Goal: Task Accomplishment & Management: Manage account settings

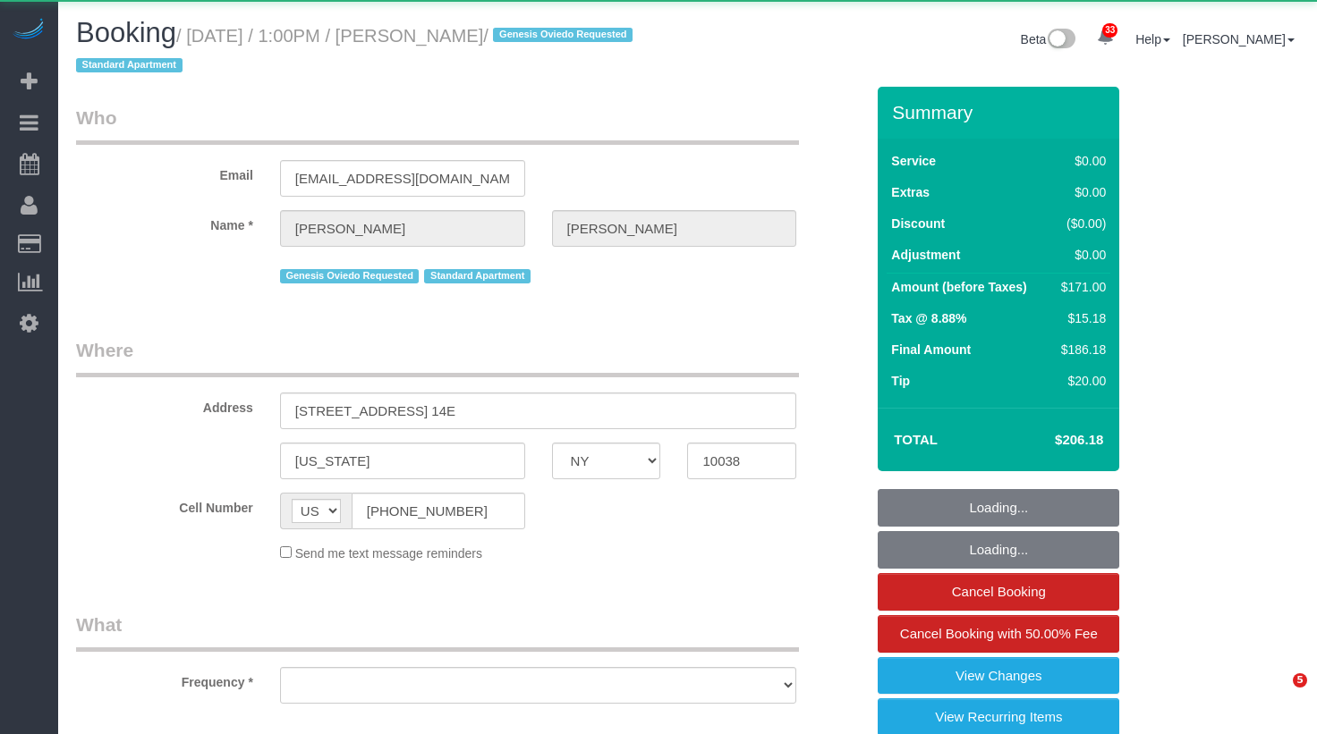
select select "NY"
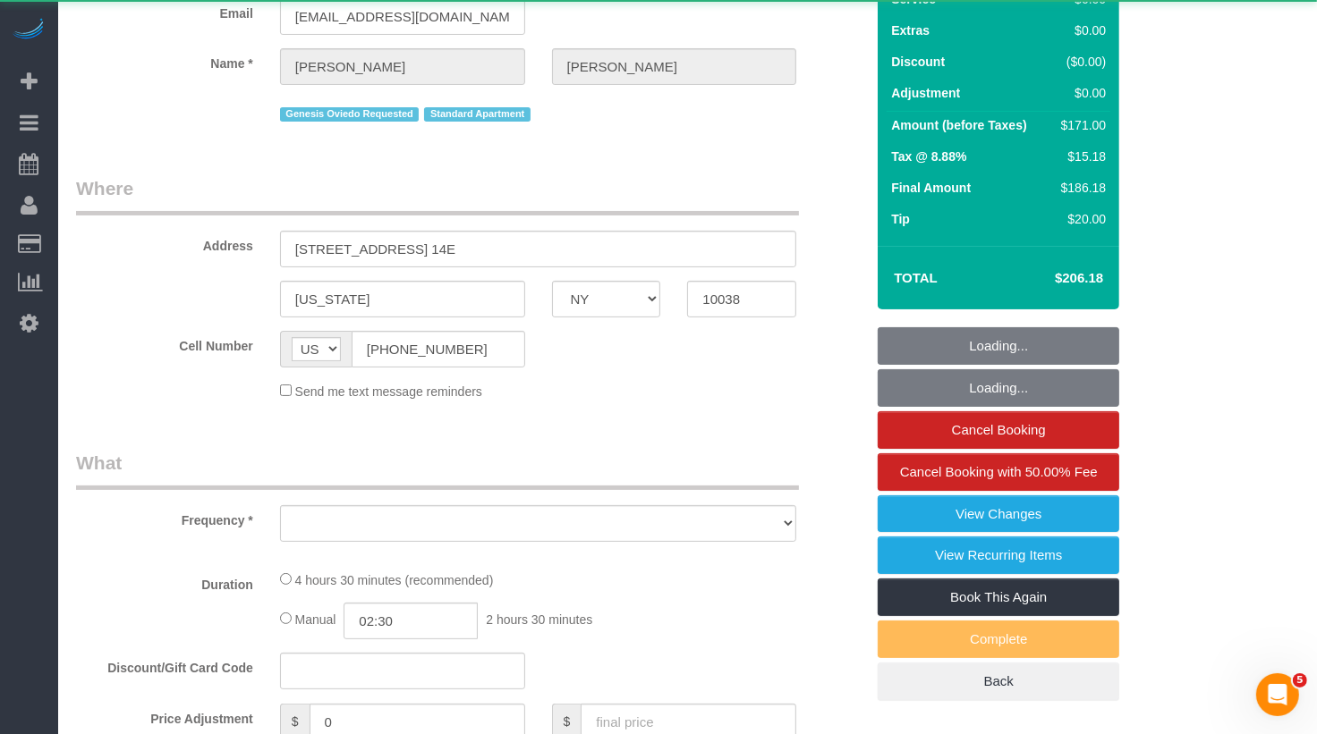
select select "object:3902"
select select "2"
select select "number:89"
select select "number:90"
select select "number:15"
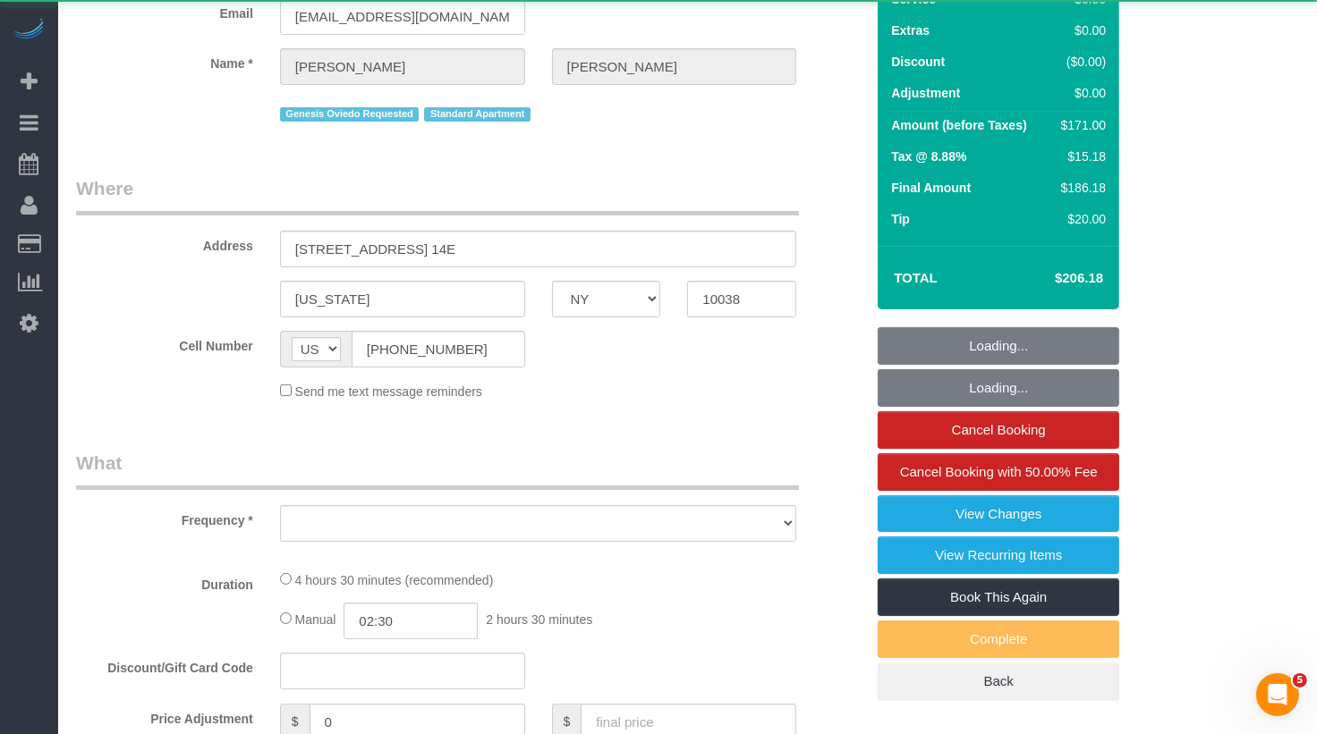
select select "number:5"
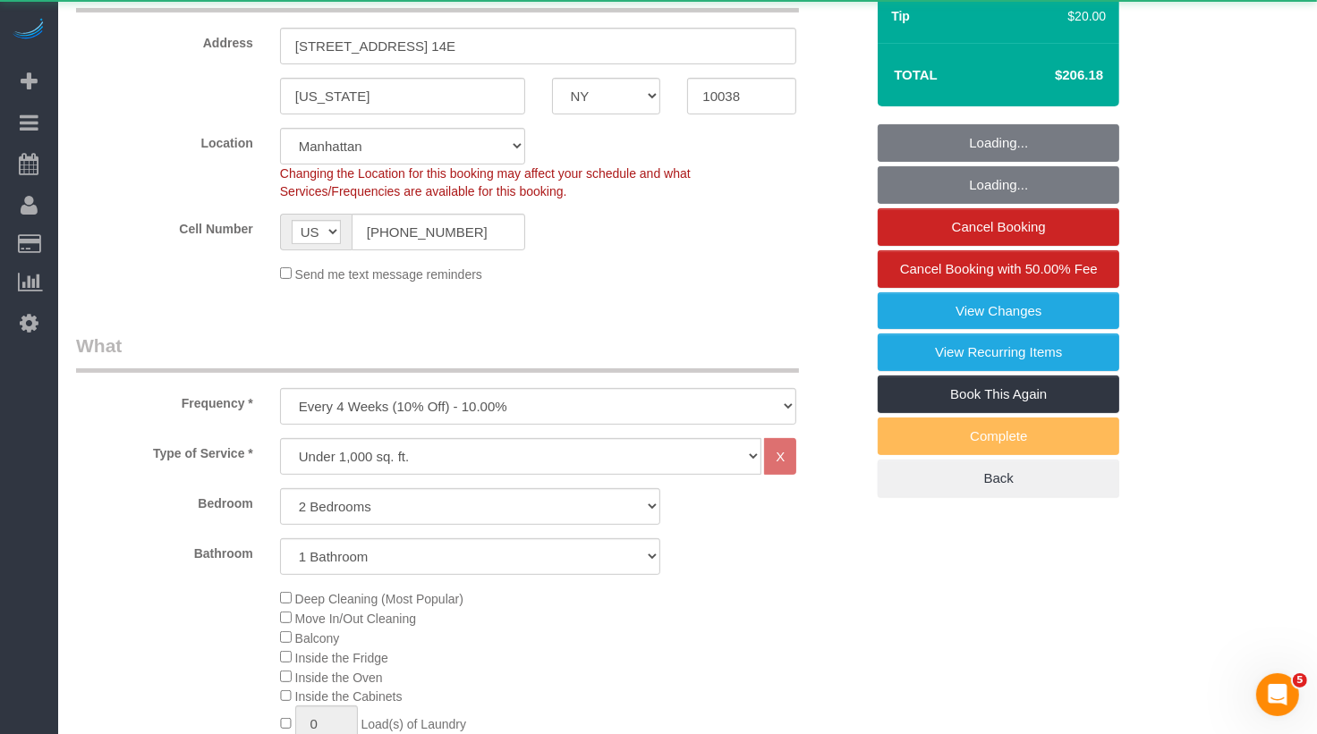
select select "object:4195"
select select "string:stripe-pm_1RYbtS4VGloSiKo7EVXABfwk"
select select "spot1"
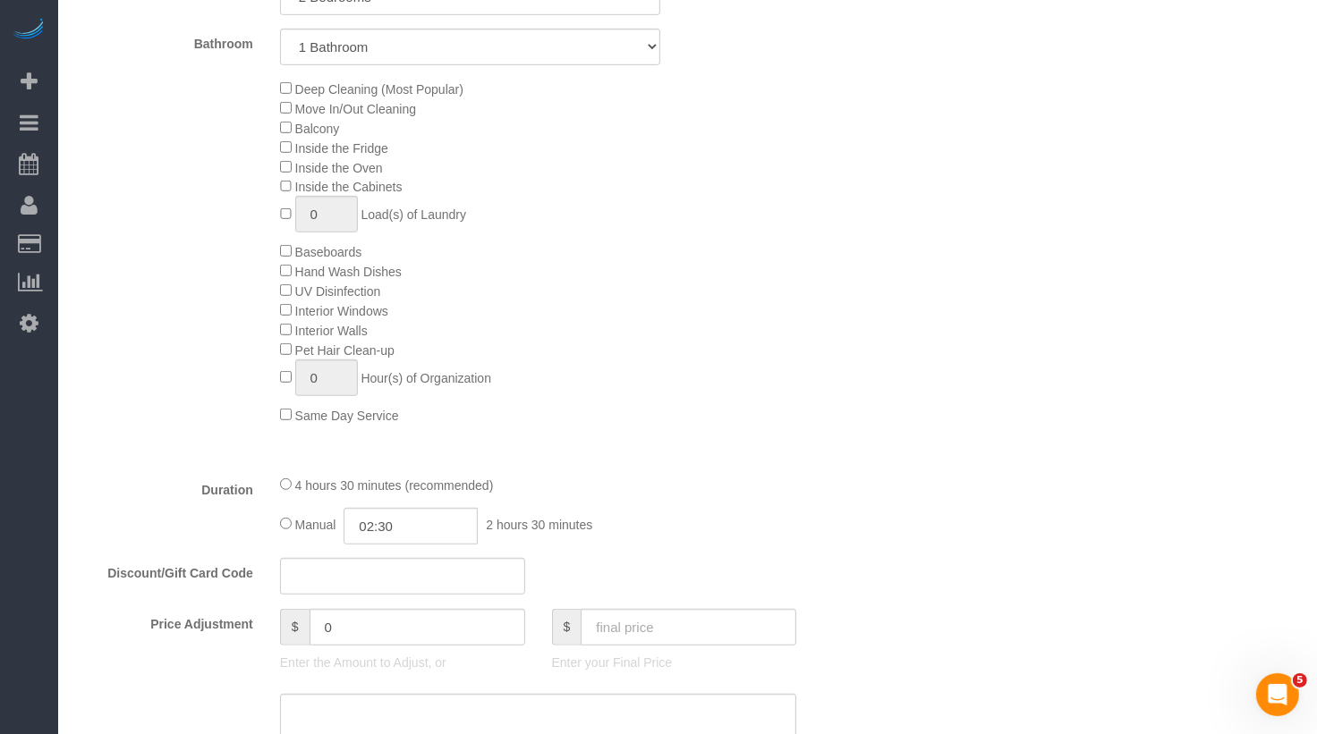
scroll to position [901, 0]
